Goal: Contribute content: Contribute content

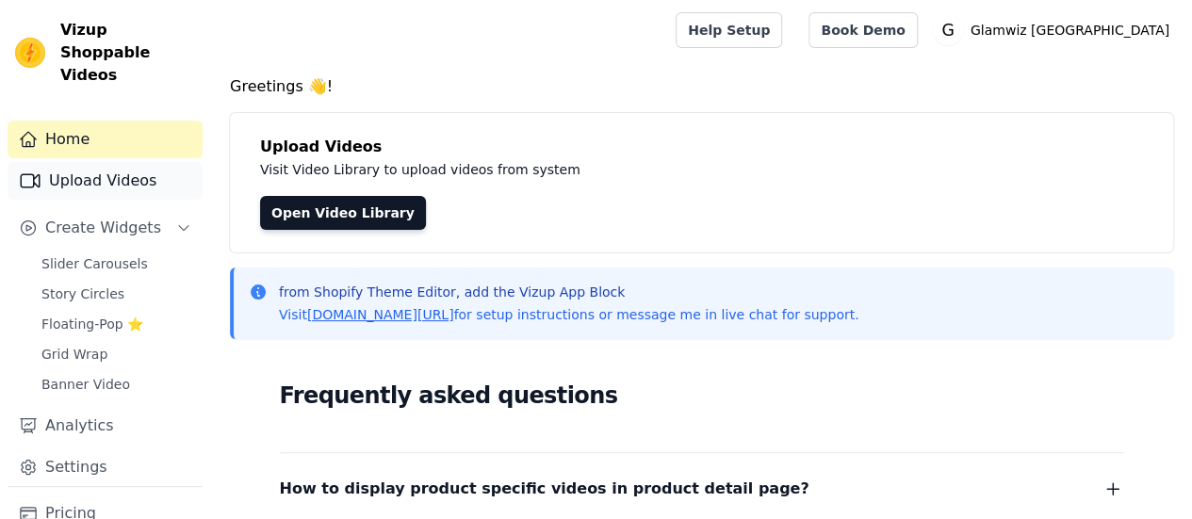
click at [102, 167] on link "Upload Videos" at bounding box center [105, 181] width 195 height 38
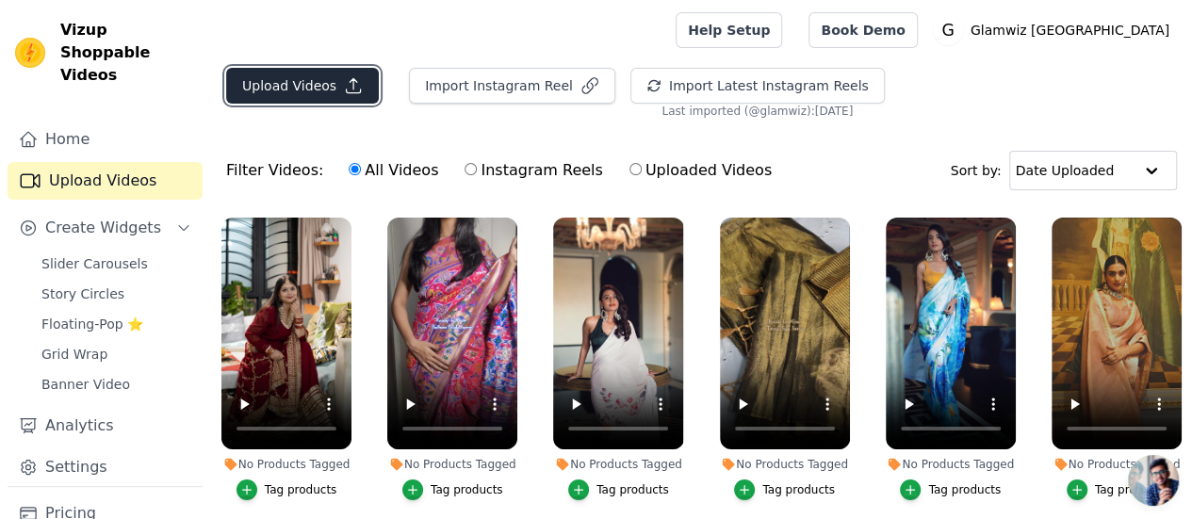
click at [315, 85] on button "Upload Videos" at bounding box center [302, 86] width 153 height 36
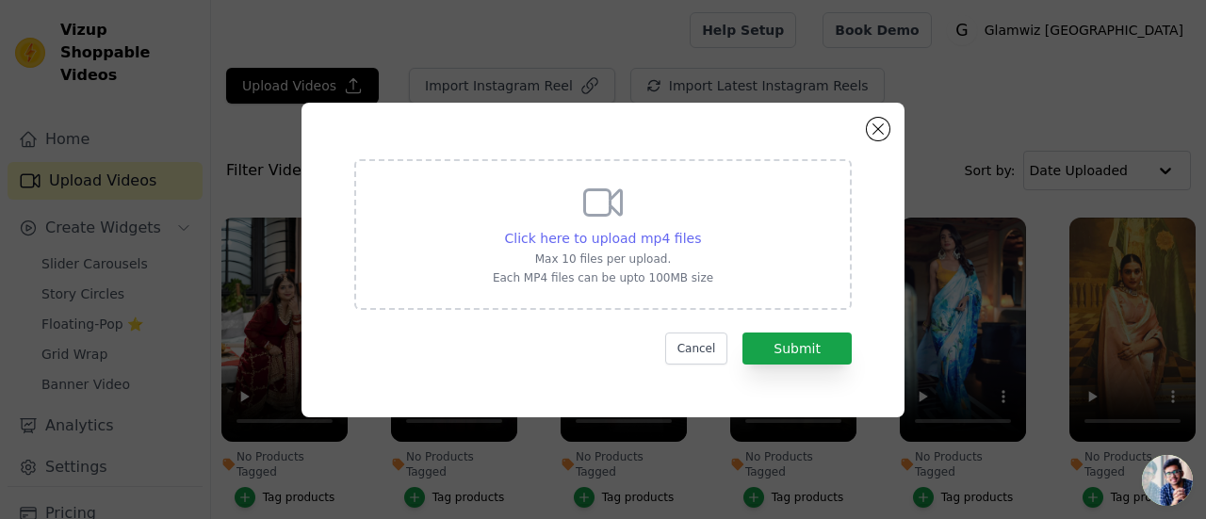
click at [647, 242] on span "Click here to upload mp4 files" at bounding box center [603, 238] width 197 height 15
click at [700, 229] on input "Click here to upload mp4 files Max 10 files per upload. Each MP4 files can be u…" at bounding box center [700, 228] width 1 height 1
type input "C:\fakepath\35F24028-6A3A-4C30-BA92-CF81C37D017C.MP4"
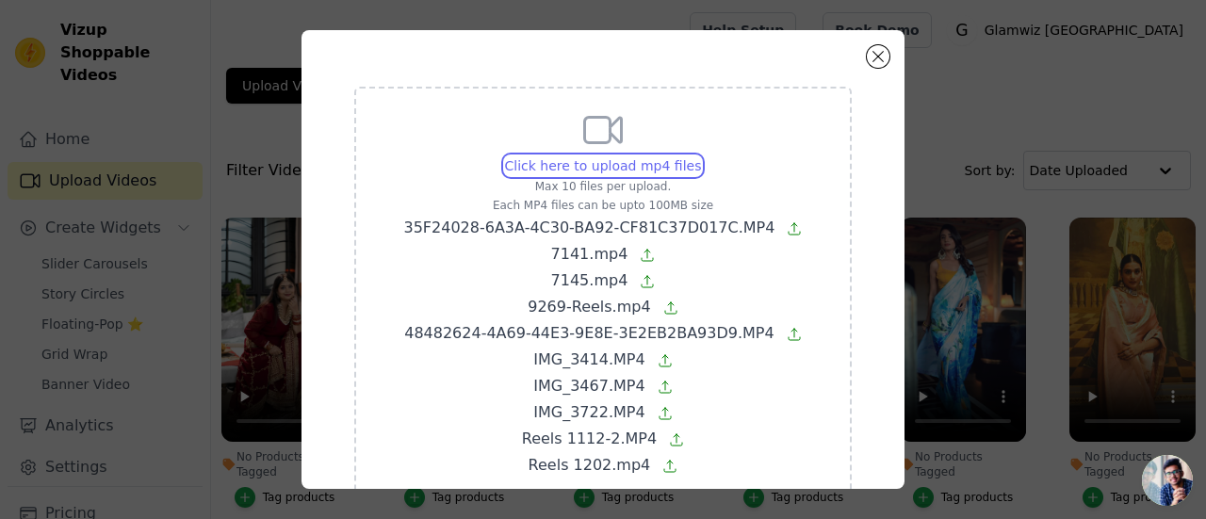
scroll to position [119, 0]
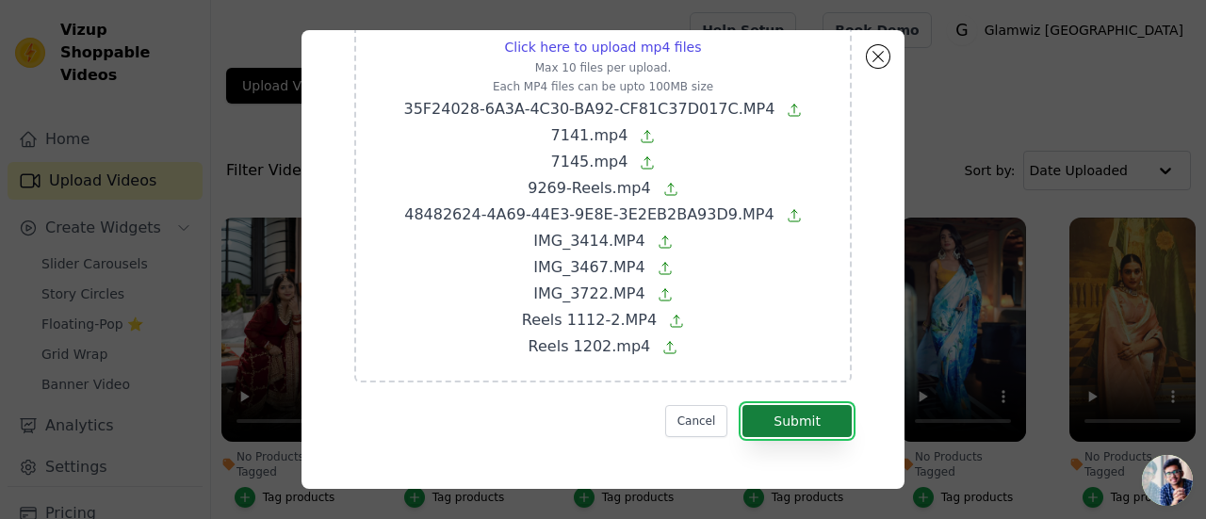
click at [742, 433] on button "Submit" at bounding box center [796, 421] width 109 height 32
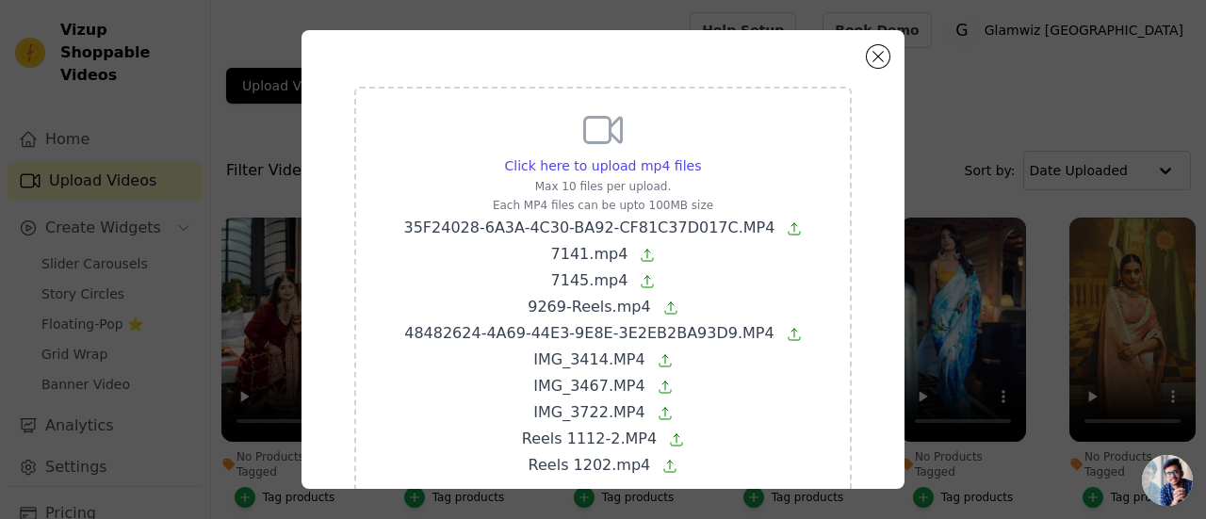
scroll to position [173, 0]
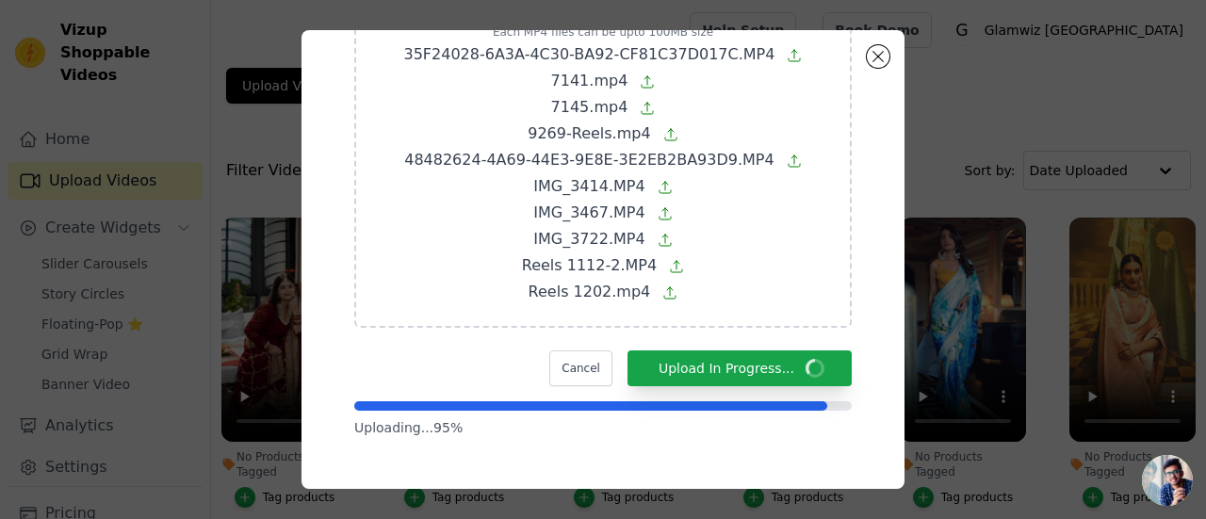
click at [819, 166] on div "Click here to upload mp4 files Max 10 files per upload. Each MP4 files can be u…" at bounding box center [602, 120] width 497 height 415
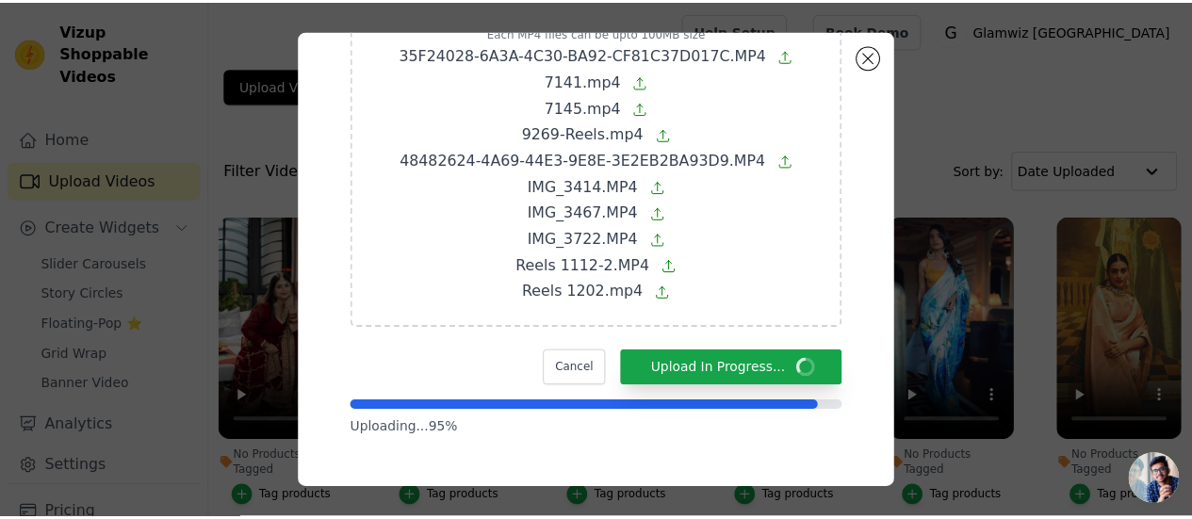
scroll to position [0, 0]
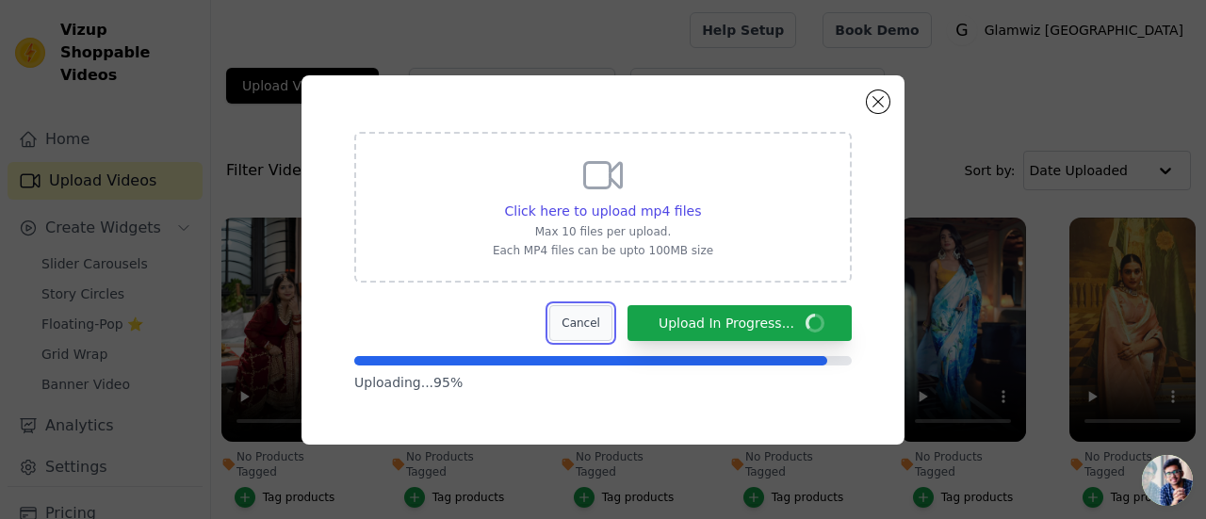
click at [612, 319] on button "Cancel" at bounding box center [580, 323] width 63 height 36
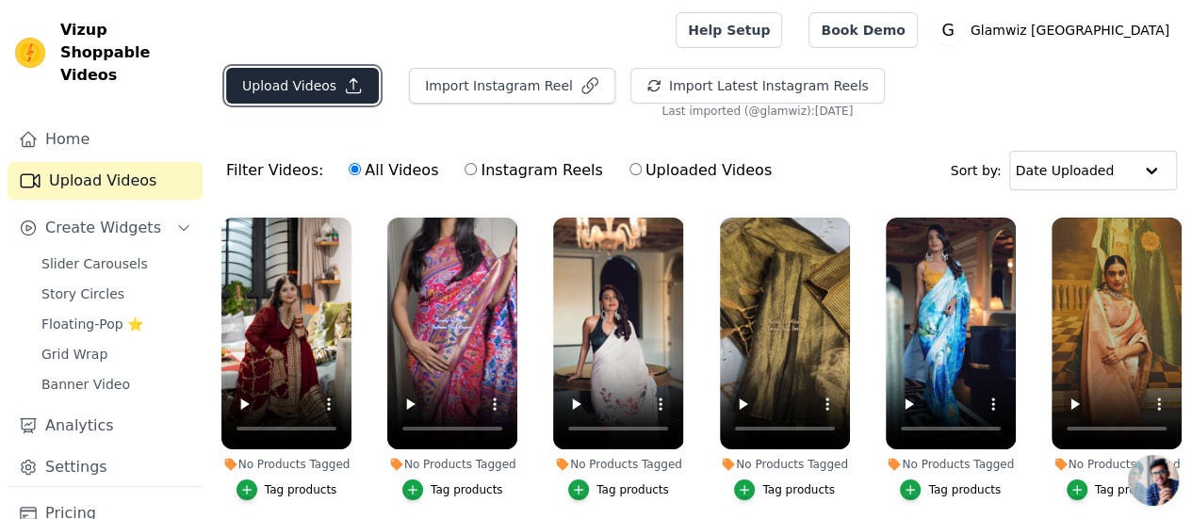
click at [303, 99] on button "Upload Videos" at bounding box center [302, 86] width 153 height 36
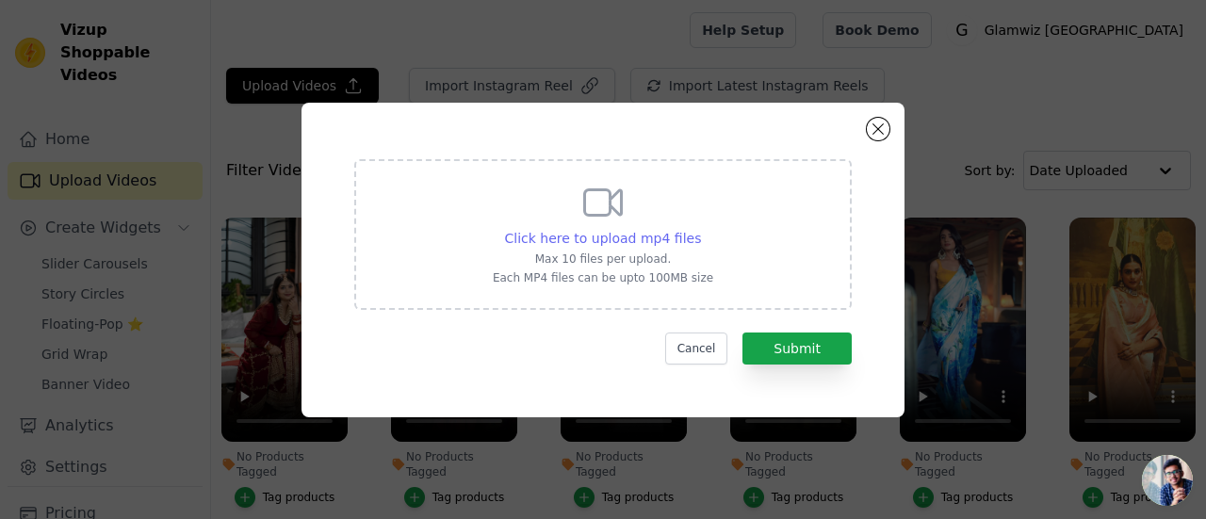
click at [530, 244] on span "Click here to upload mp4 files" at bounding box center [603, 238] width 197 height 15
click at [700, 229] on input "Click here to upload mp4 files Max 10 files per upload. Each MP4 files can be u…" at bounding box center [700, 228] width 1 height 1
type input "C:\fakepath\35F24028-6A3A-4C30-BA92-CF81C37D017C.MP4"
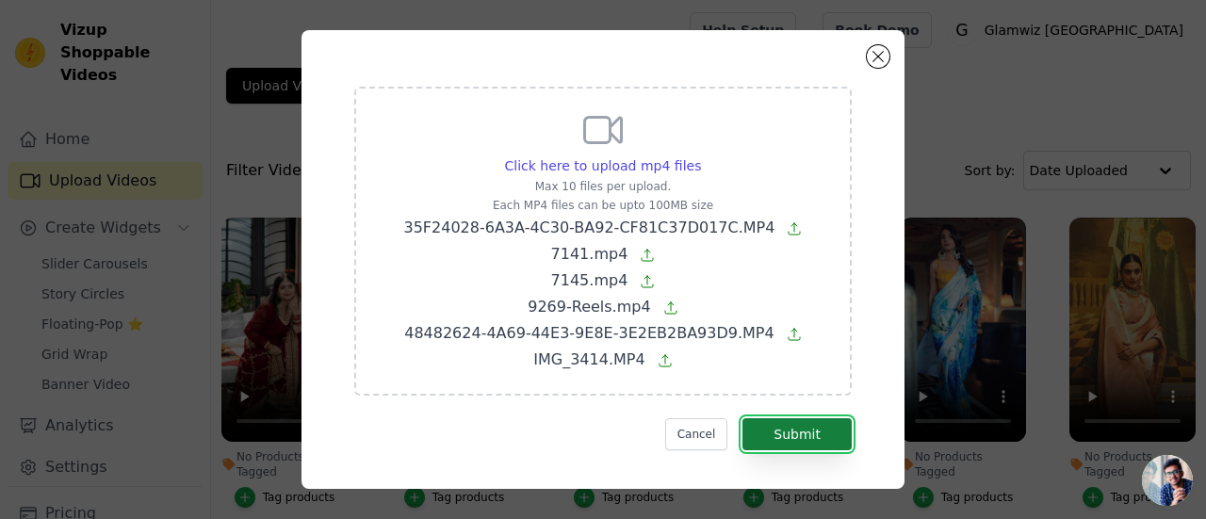
click at [757, 446] on button "Submit" at bounding box center [796, 434] width 109 height 32
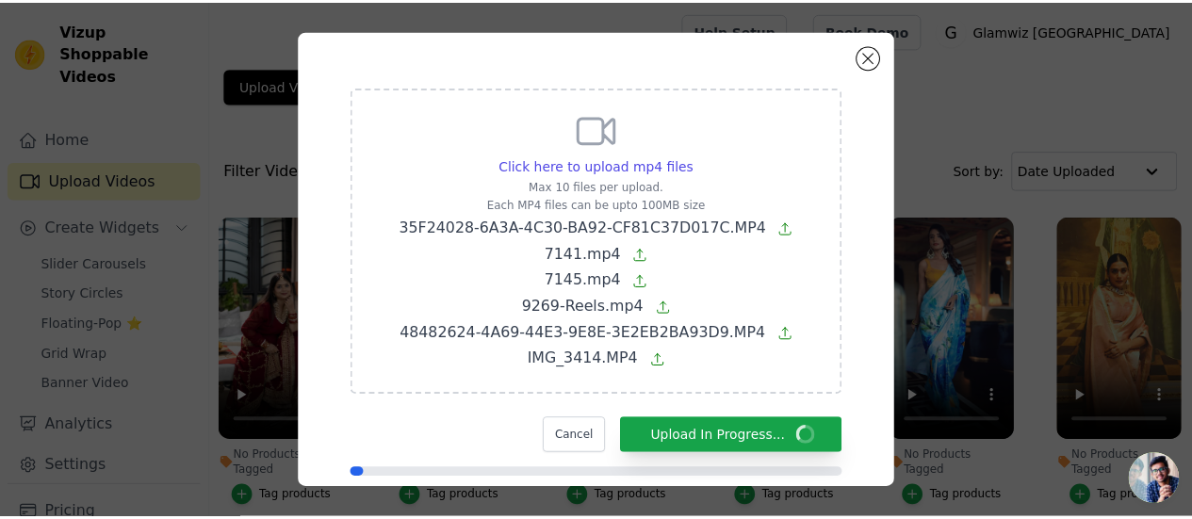
scroll to position [68, 0]
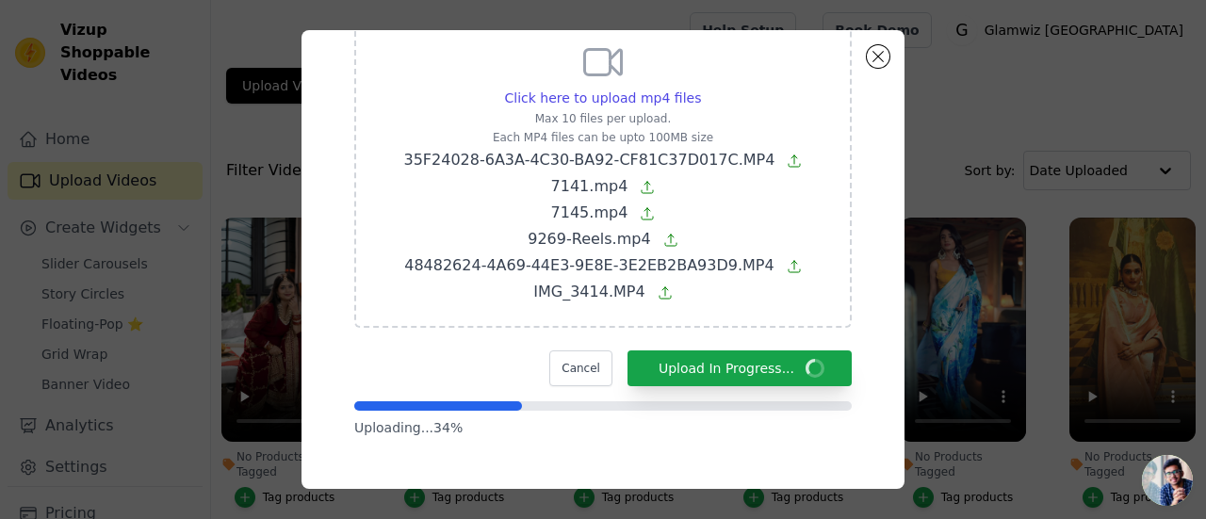
click at [1004, 68] on div "Click here to upload mp4 files Max 10 files per upload. Each MP4 files can be u…" at bounding box center [603, 259] width 1146 height 519
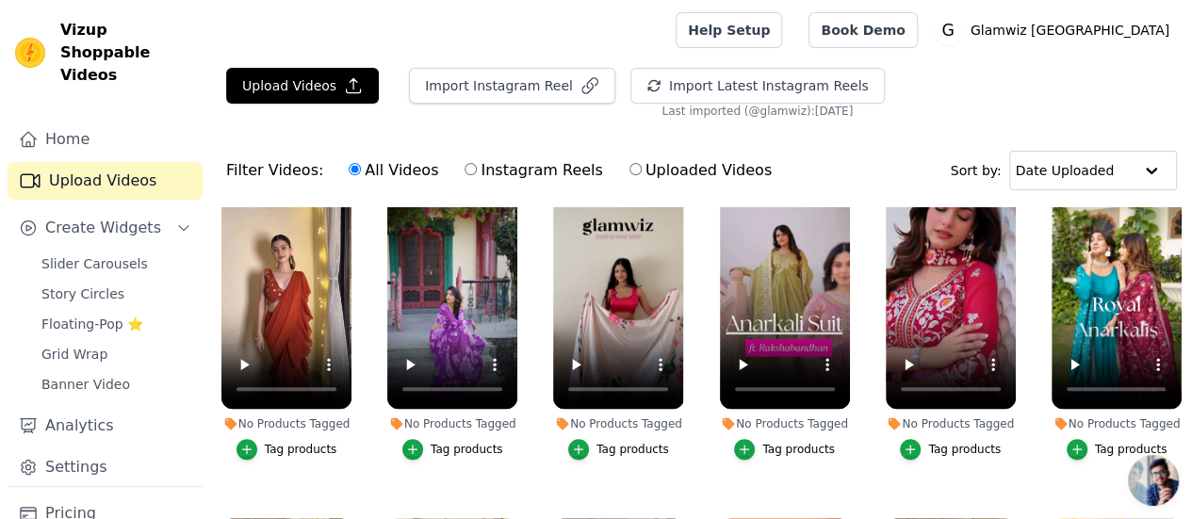
scroll to position [0, 0]
